Goal: Information Seeking & Learning: Understand process/instructions

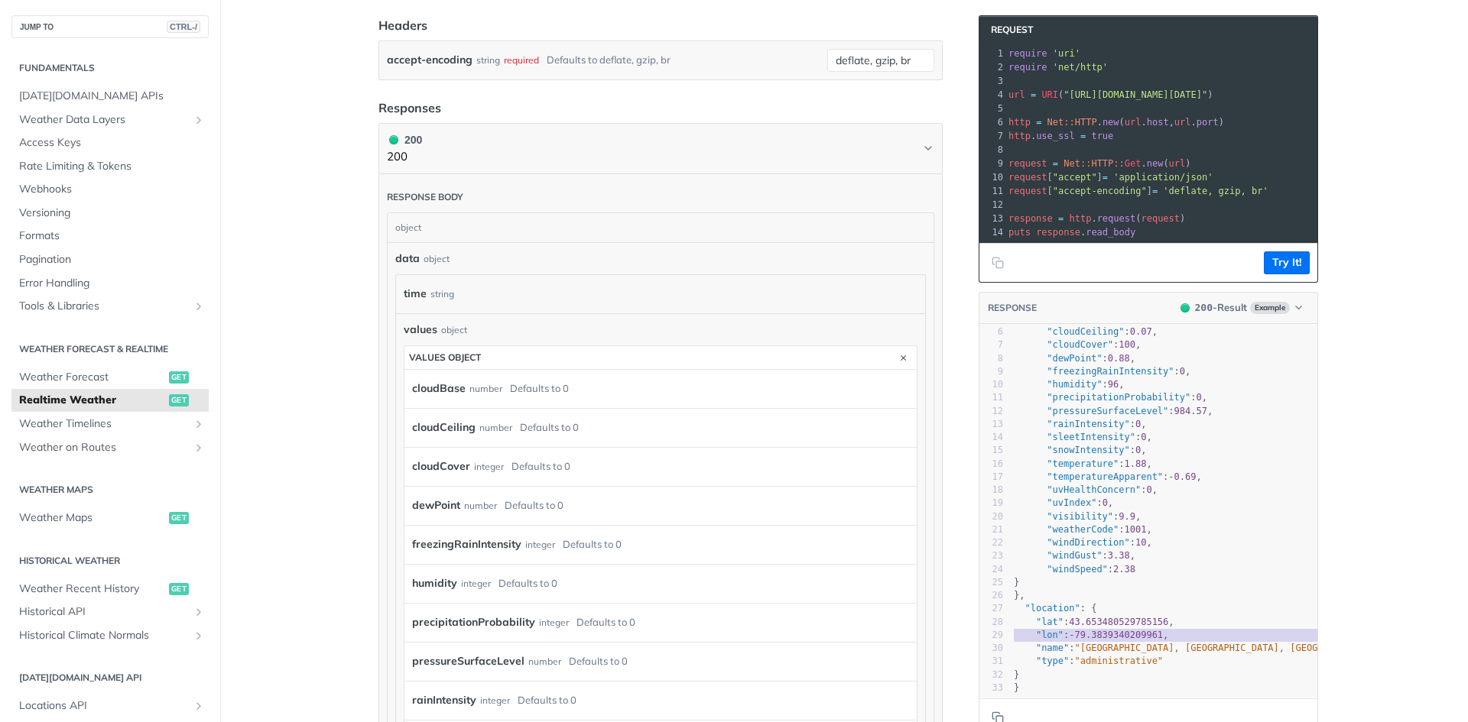
scroll to position [537, 0]
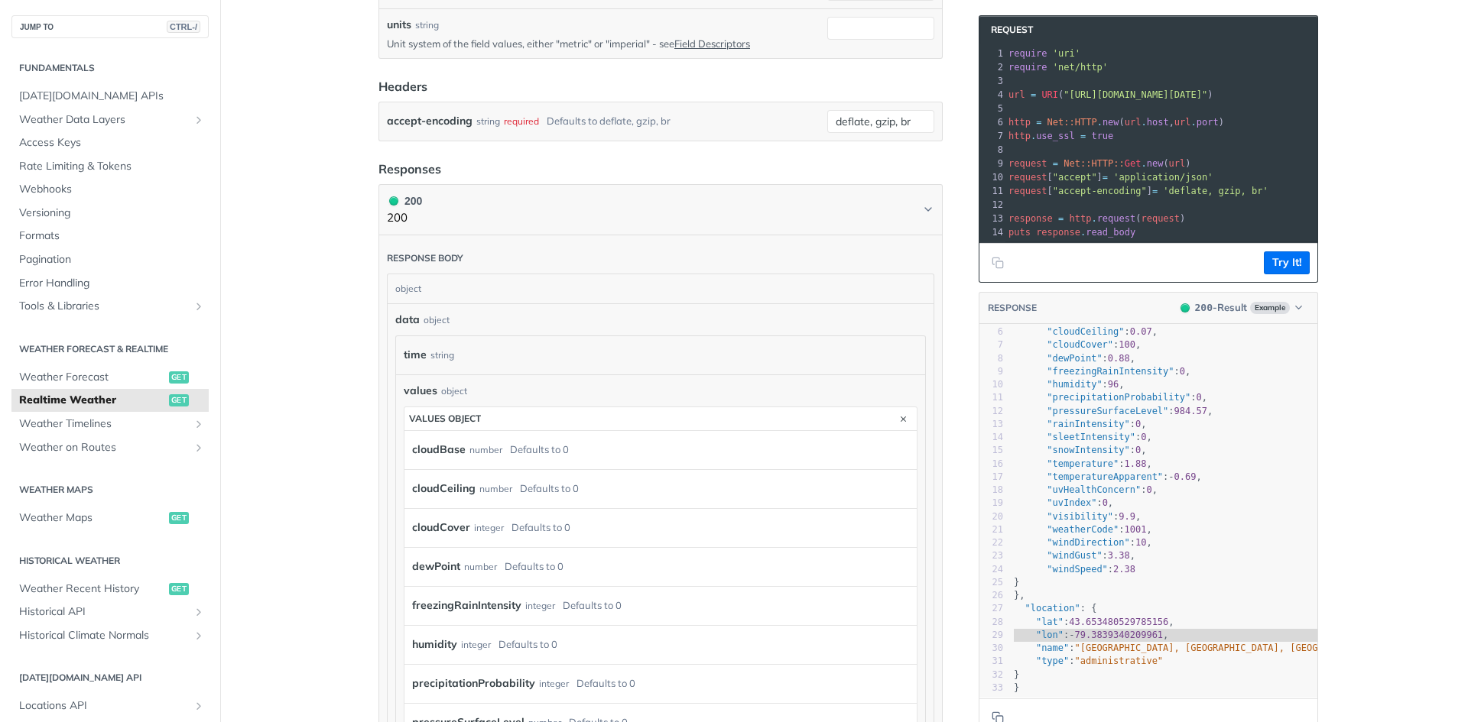
click at [424, 336] on div "time string" at bounding box center [660, 355] width 529 height 38
drag, startPoint x: 417, startPoint y: 367, endPoint x: 446, endPoint y: 375, distance: 29.5
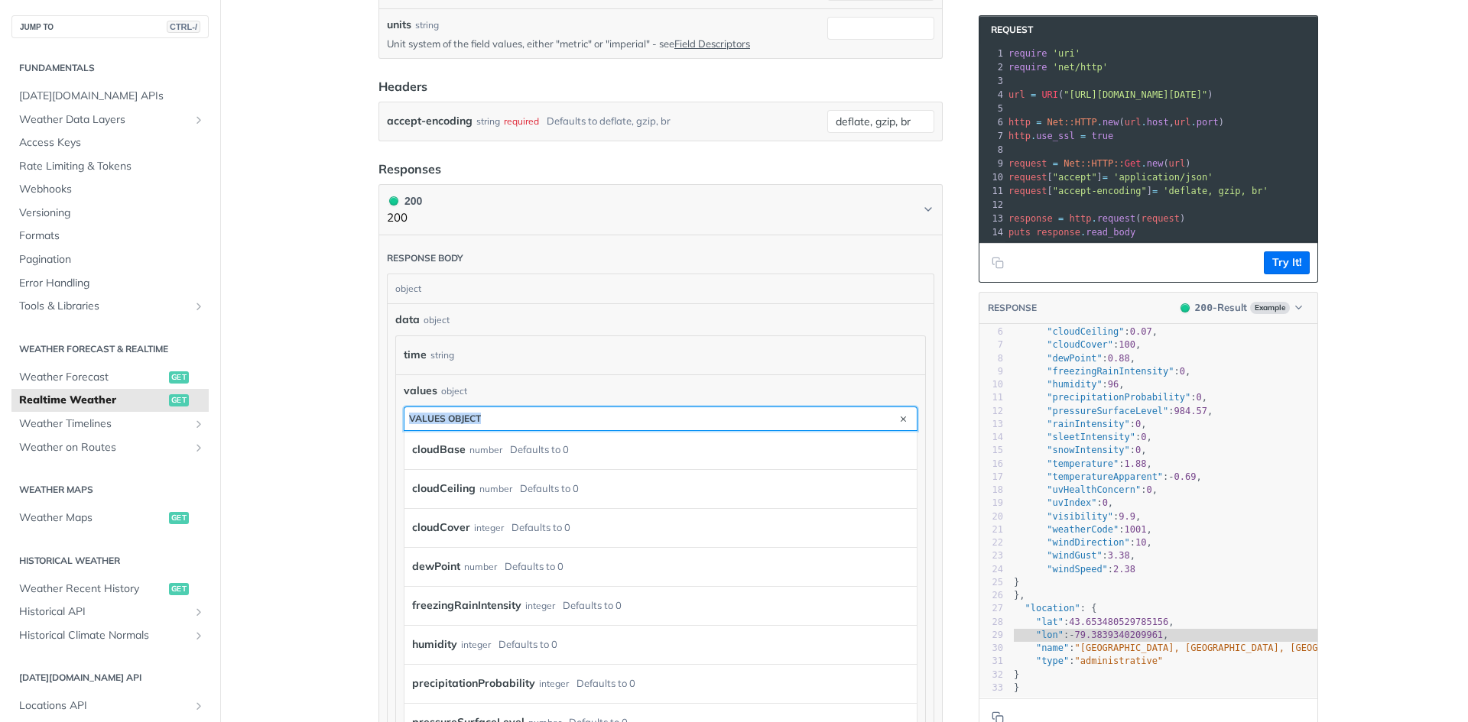
click at [461, 427] on button "values object" at bounding box center [660, 418] width 512 height 23
drag, startPoint x: 461, startPoint y: 427, endPoint x: 472, endPoint y: 430, distance: 11.1
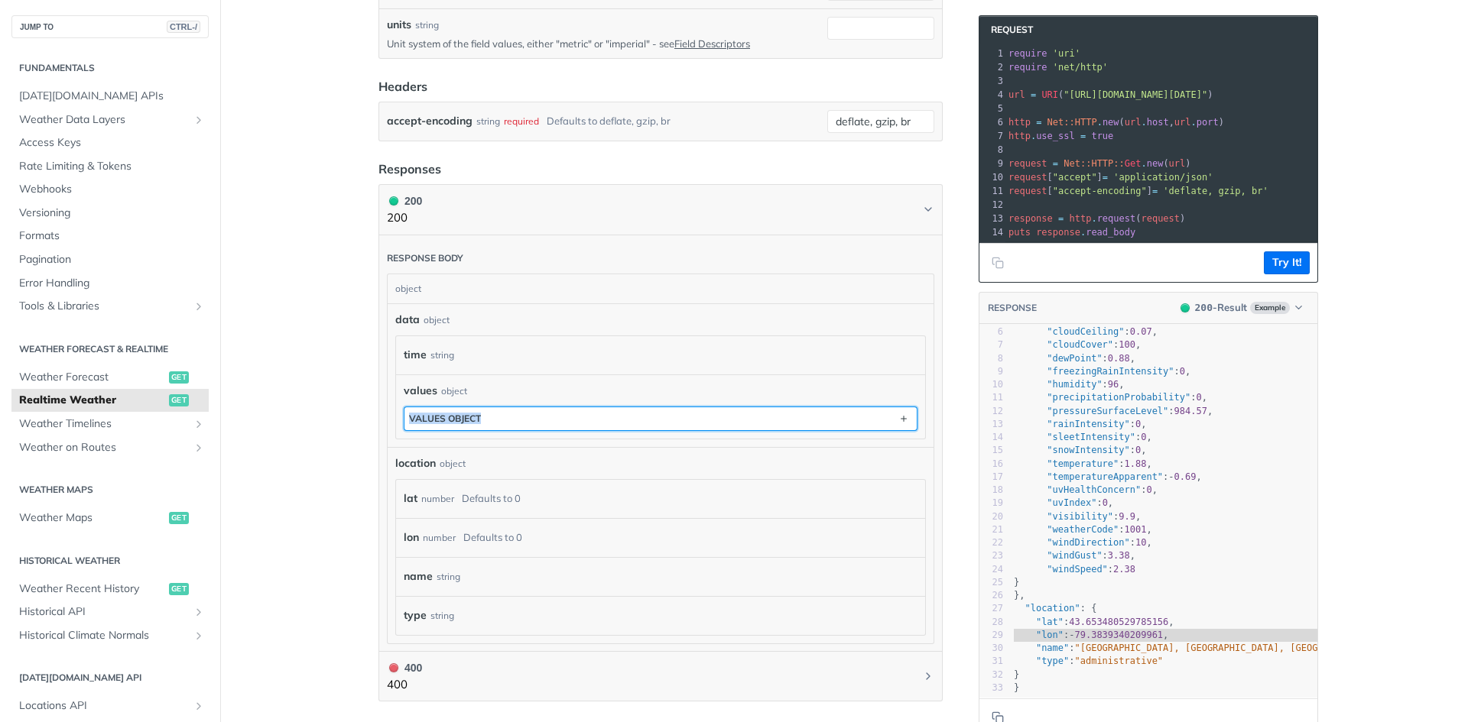
click at [476, 417] on button "values object" at bounding box center [660, 418] width 512 height 23
click at [477, 419] on button "values object" at bounding box center [660, 418] width 512 height 23
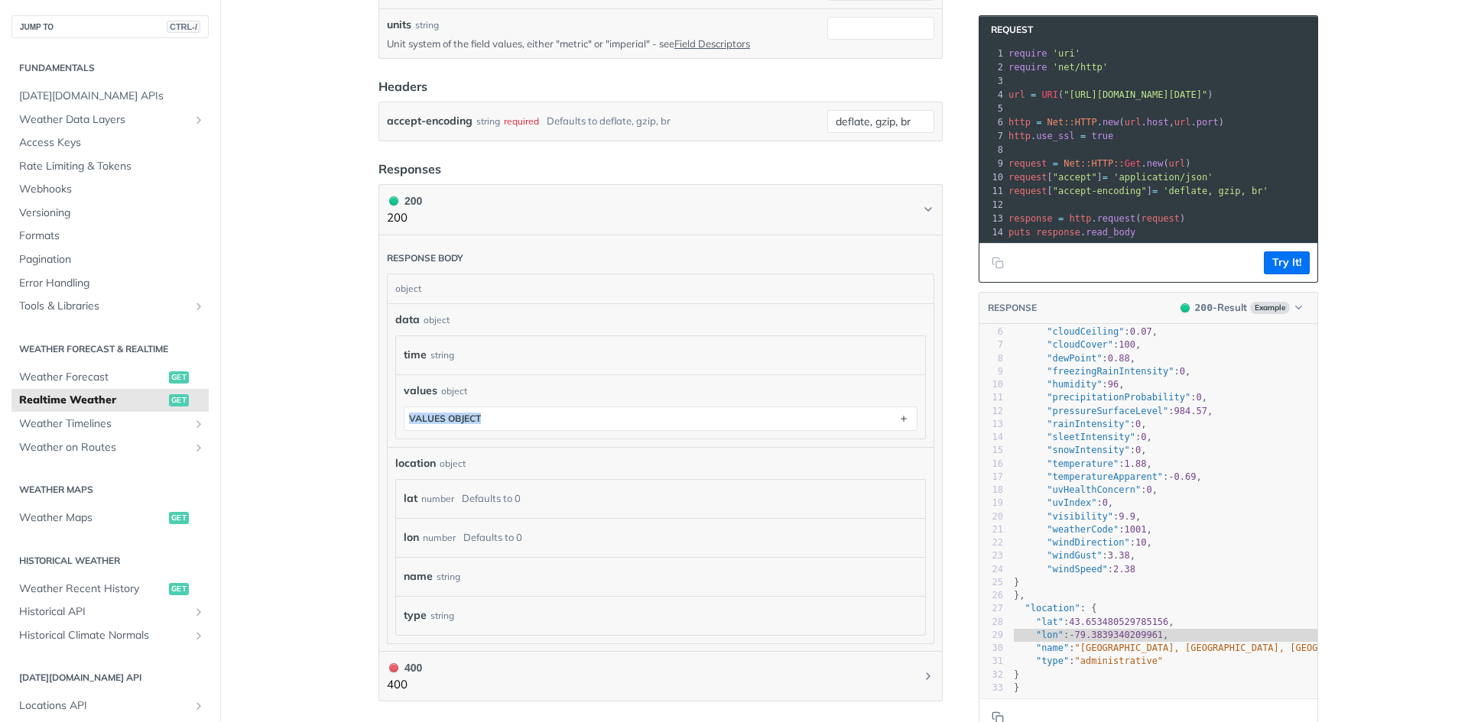
click at [523, 428] on section "values object" at bounding box center [661, 419] width 514 height 24
drag, startPoint x: 523, startPoint y: 428, endPoint x: 450, endPoint y: 418, distance: 74.1
click at [521, 428] on section "values object" at bounding box center [661, 419] width 514 height 24
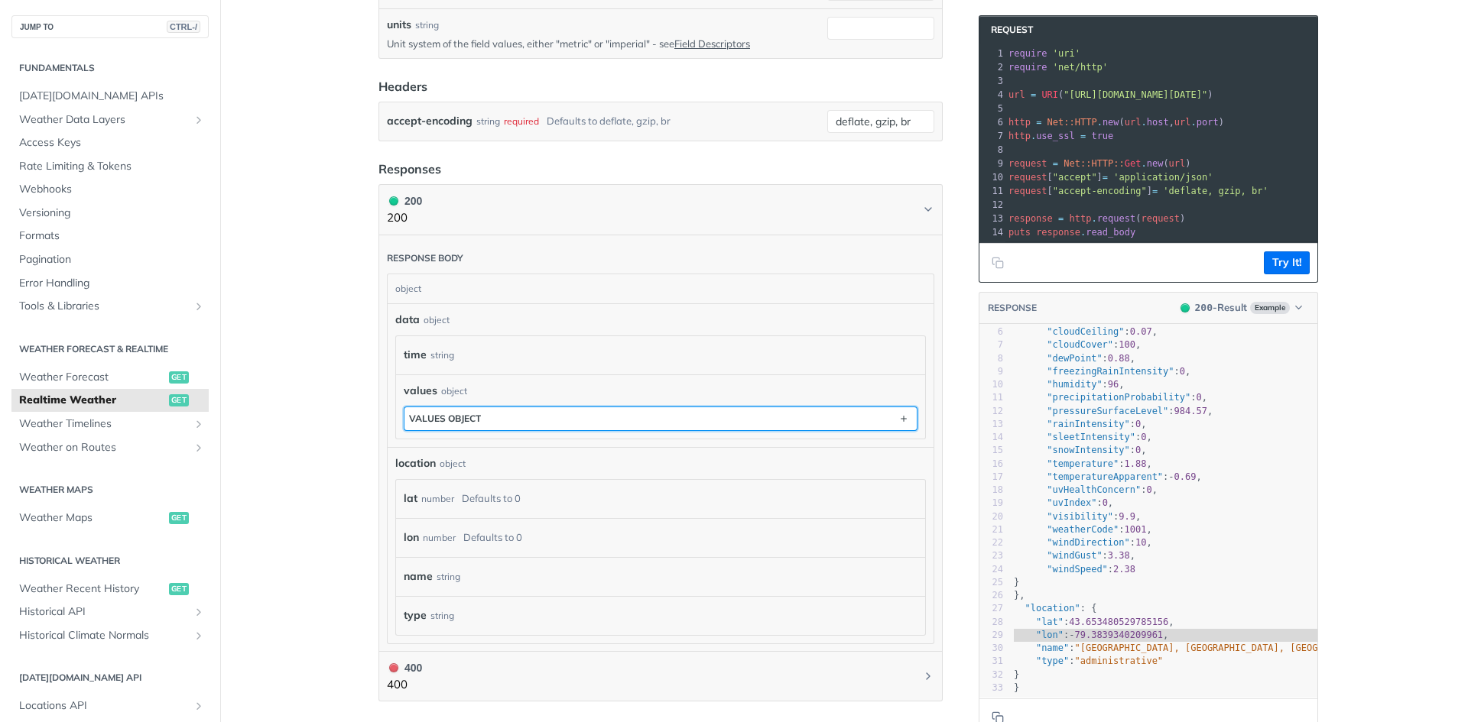
click at [448, 418] on div "values object" at bounding box center [445, 418] width 72 height 11
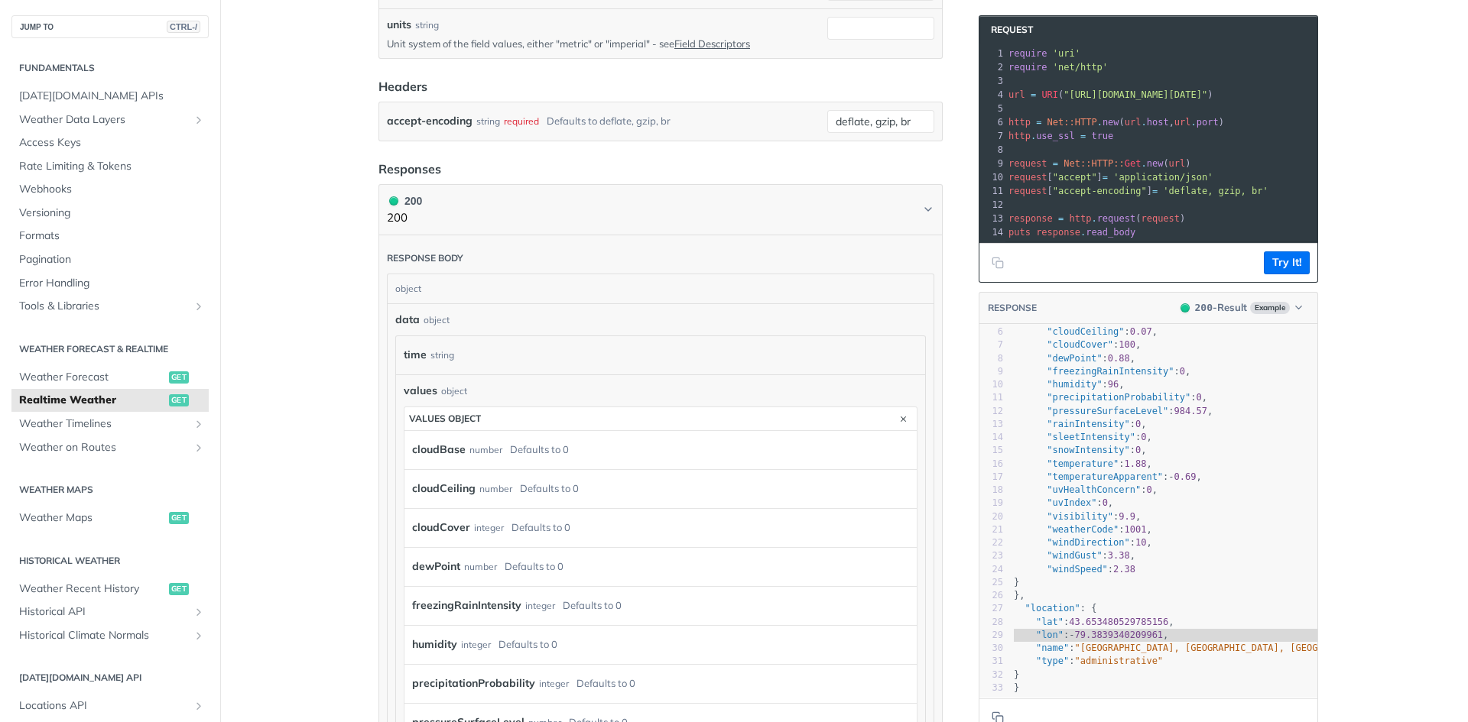
click at [475, 537] on div "cloudCover integer Defaults to 0" at bounding box center [660, 527] width 512 height 39
click at [433, 573] on label "dewPoint" at bounding box center [436, 567] width 48 height 22
drag, startPoint x: 433, startPoint y: 573, endPoint x: 433, endPoint y: 561, distance: 11.5
click at [433, 566] on label "dewPoint" at bounding box center [436, 567] width 48 height 22
click at [433, 561] on label "dewPoint" at bounding box center [436, 567] width 48 height 22
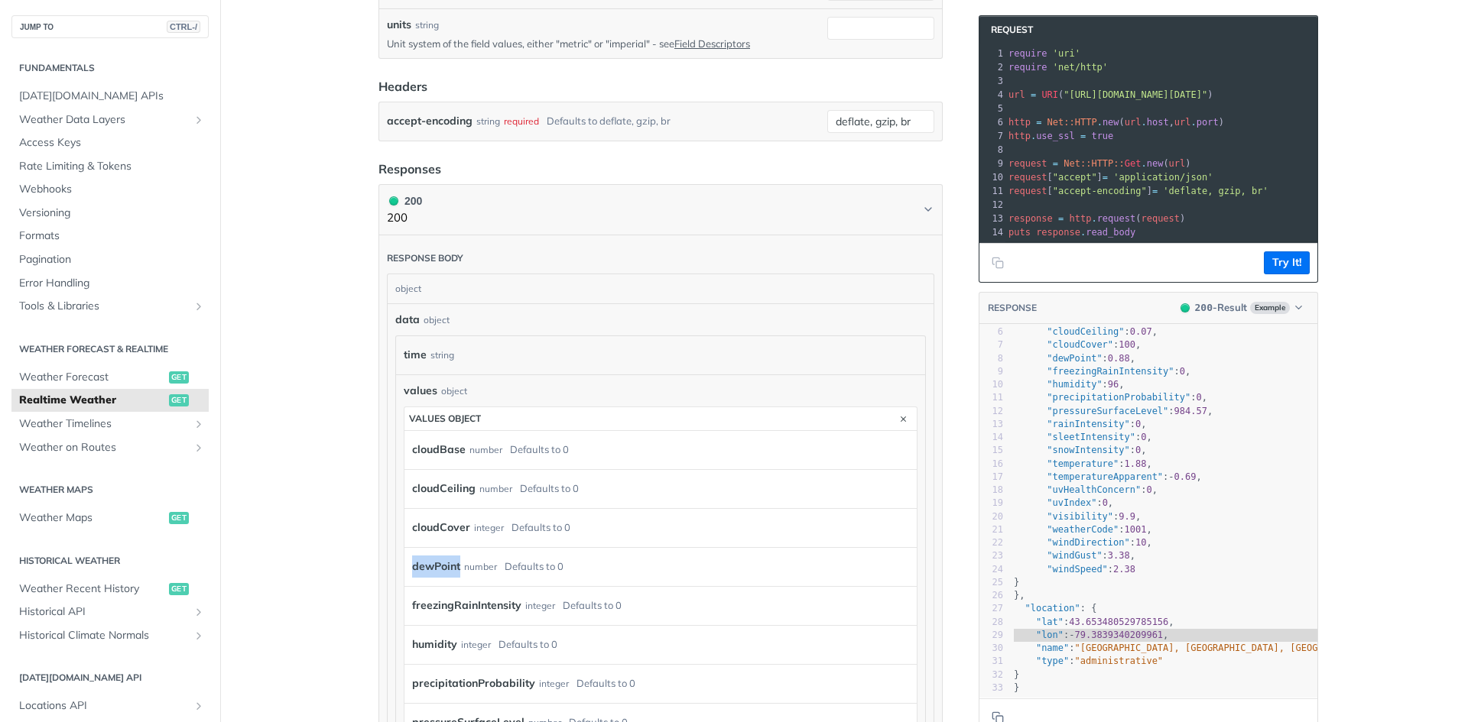
click at [433, 561] on label "dewPoint" at bounding box center [436, 567] width 48 height 22
